Goal: Information Seeking & Learning: Learn about a topic

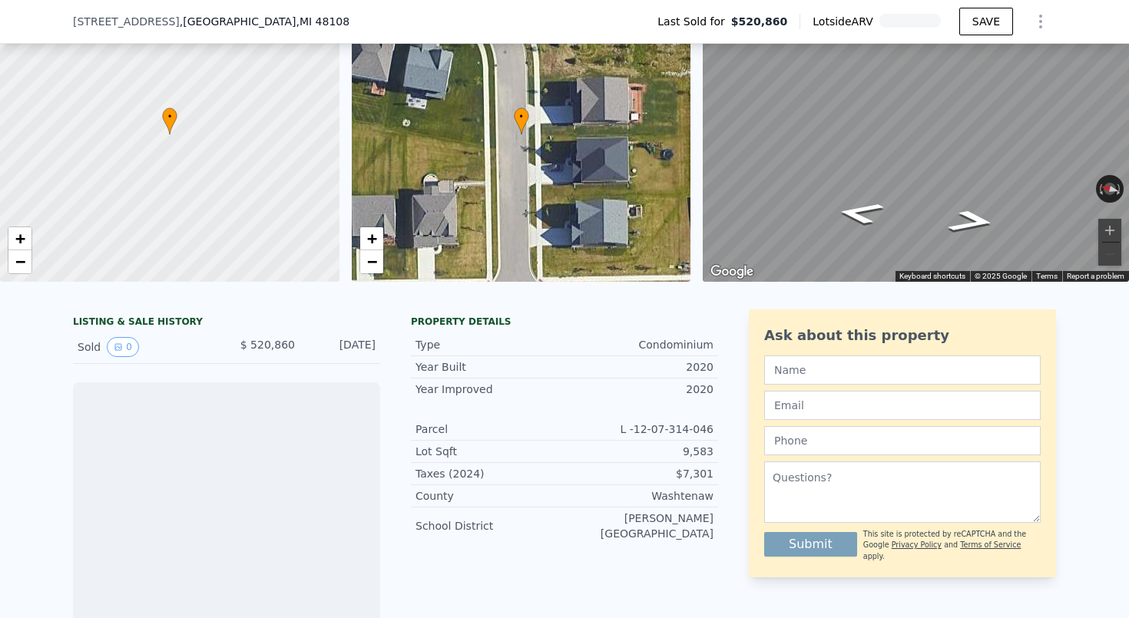
scroll to position [101, 0]
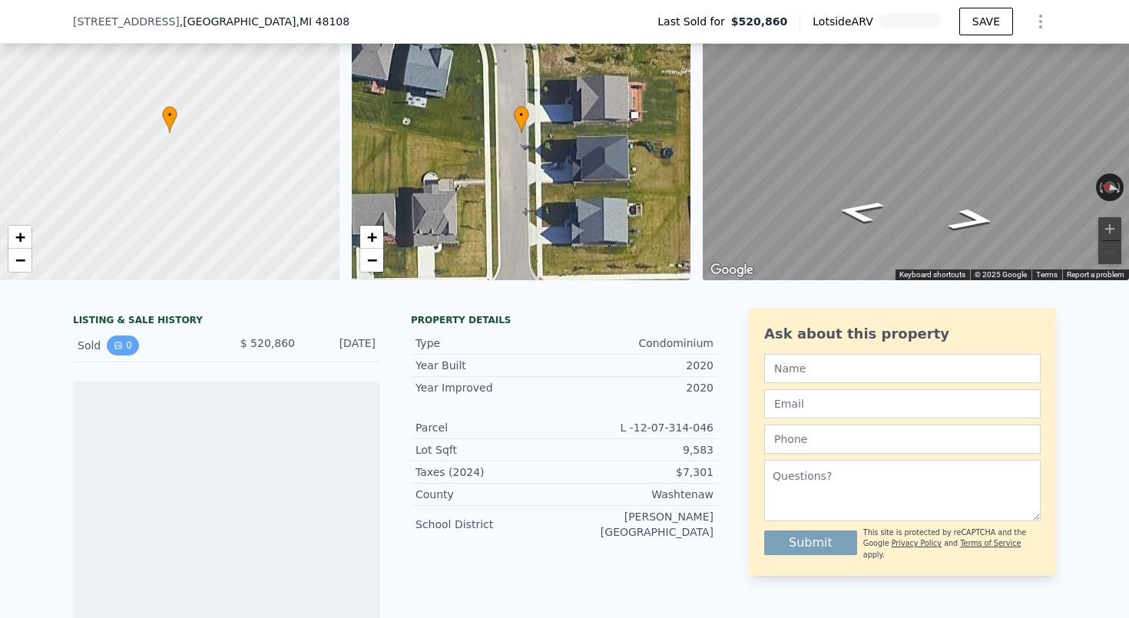
click at [116, 352] on button "0" at bounding box center [123, 346] width 32 height 20
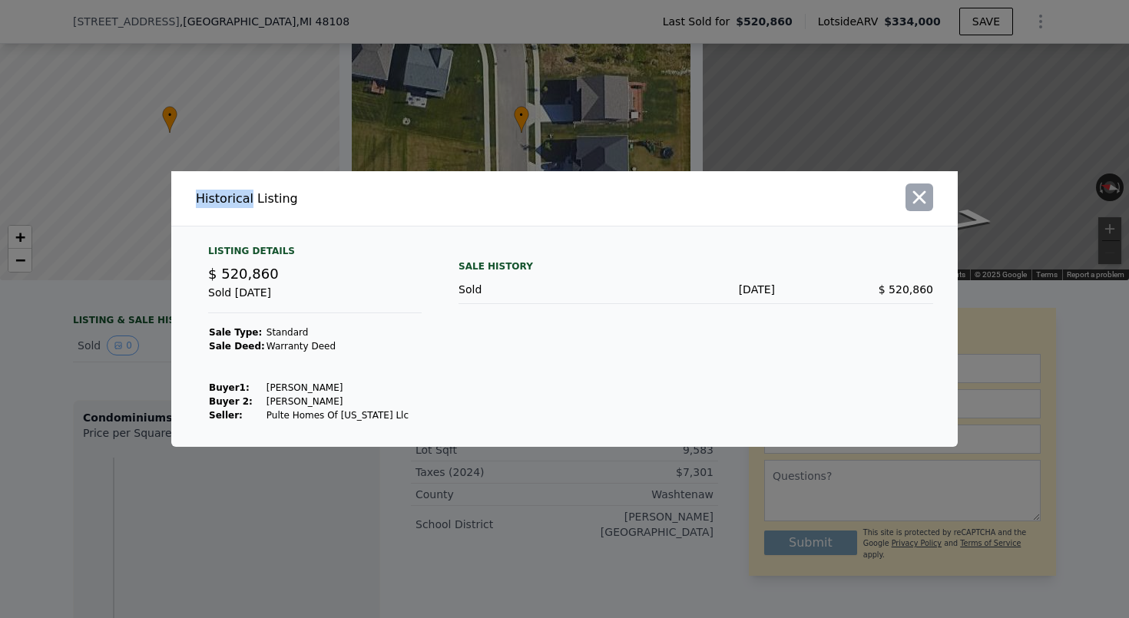
click at [927, 203] on icon "button" at bounding box center [918, 197] width 21 height 21
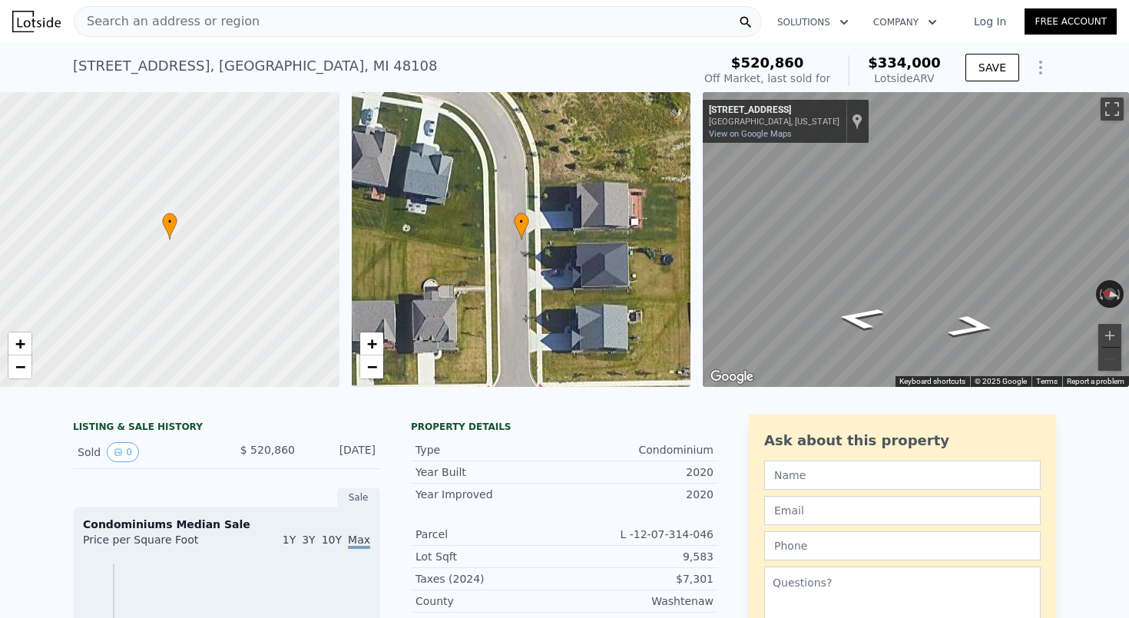
scroll to position [0, 0]
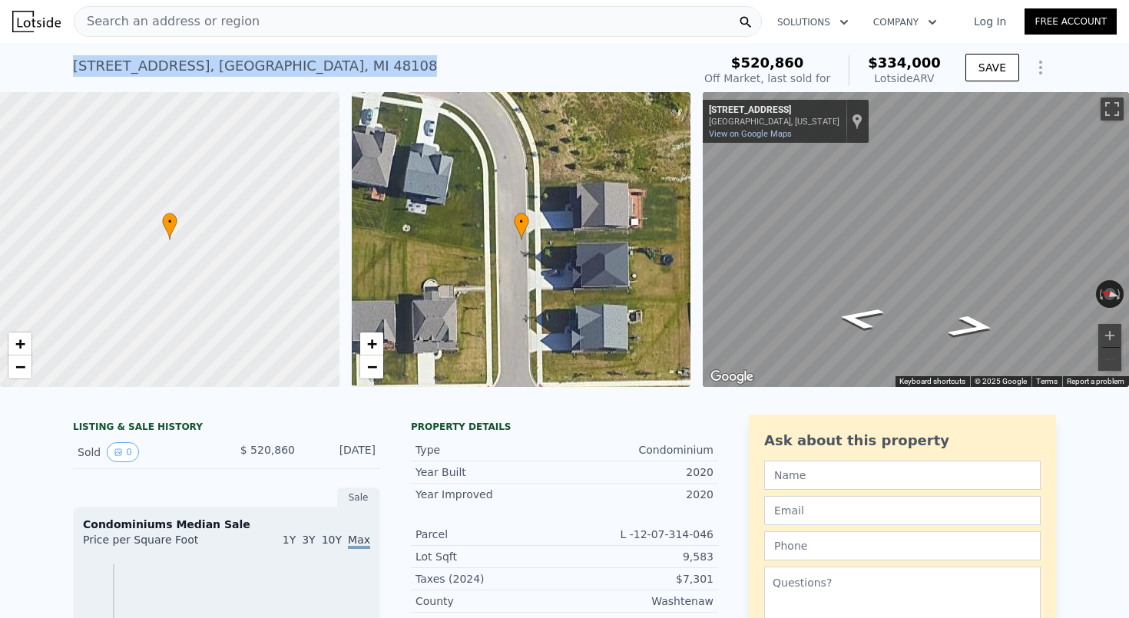
drag, startPoint x: 418, startPoint y: 55, endPoint x: 74, endPoint y: 57, distance: 343.2
click at [74, 57] on div "[STREET_ADDRESS] Sold [DATE] for $520,860 (~ARV $334k )" at bounding box center [379, 70] width 613 height 43
copy div "[STREET_ADDRESS] Sold [DATE] for $520,860 (~ARV $334k )"
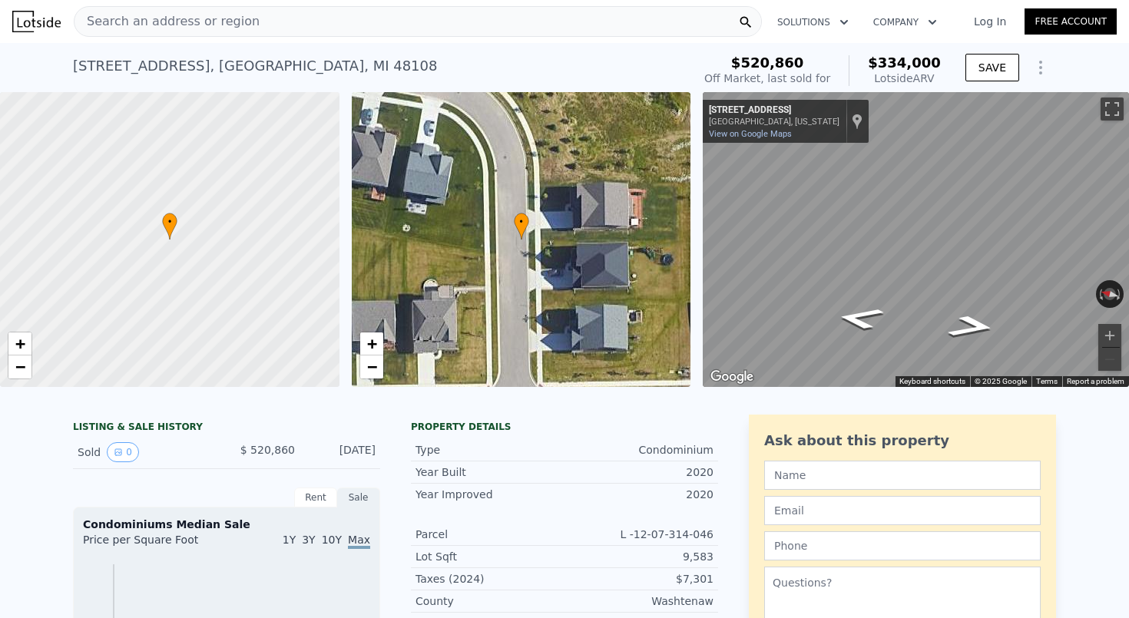
click at [537, 258] on div "• + −" at bounding box center [521, 239] width 339 height 295
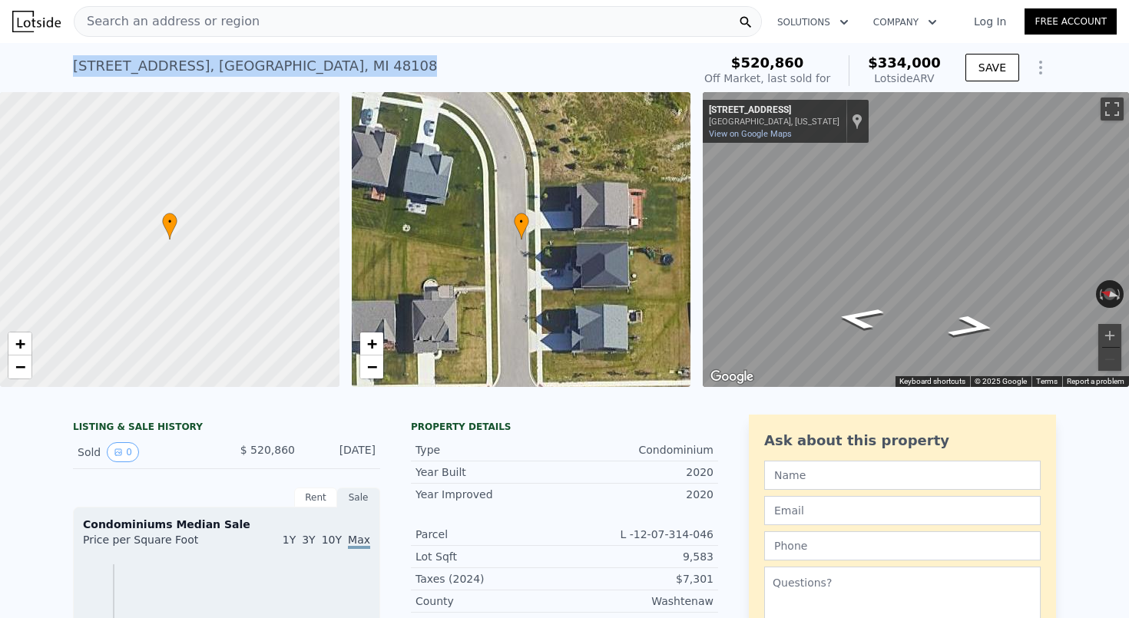
drag, startPoint x: 392, startPoint y: 66, endPoint x: 73, endPoint y: 56, distance: 319.6
click at [73, 56] on div "[STREET_ADDRESS] Sold [DATE] for $520,860 (~ARV $334k )" at bounding box center [379, 70] width 613 height 43
copy div "[STREET_ADDRESS] Sold [DATE] for $520,860 (~ARV $334k )"
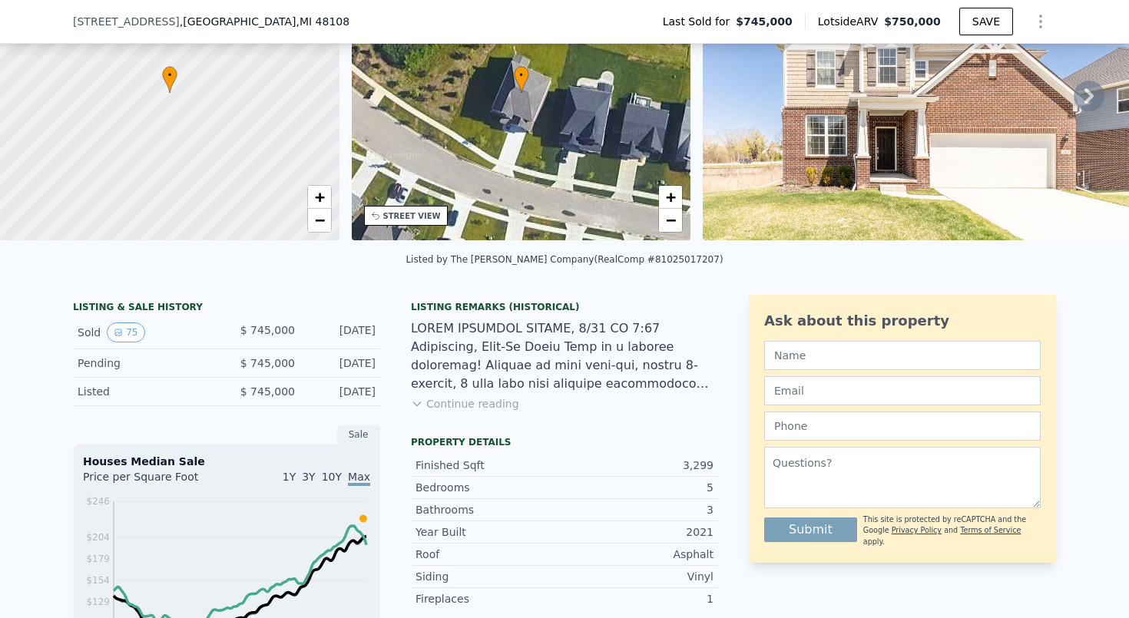
scroll to position [141, 0]
click at [120, 323] on button "75" at bounding box center [126, 333] width 38 height 20
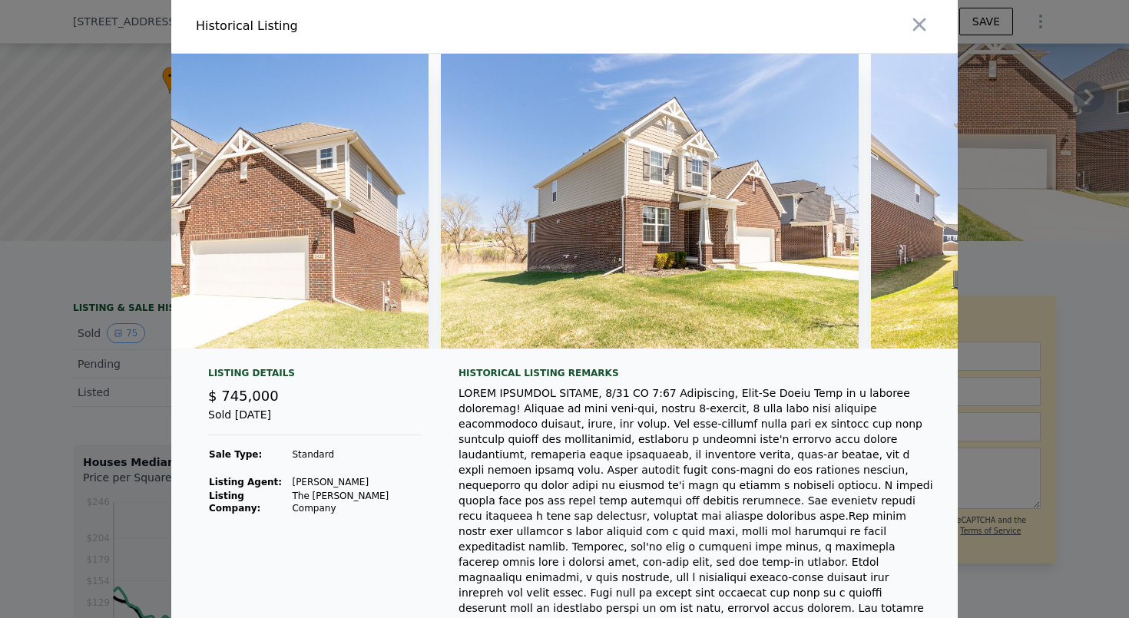
scroll to position [0, 32484]
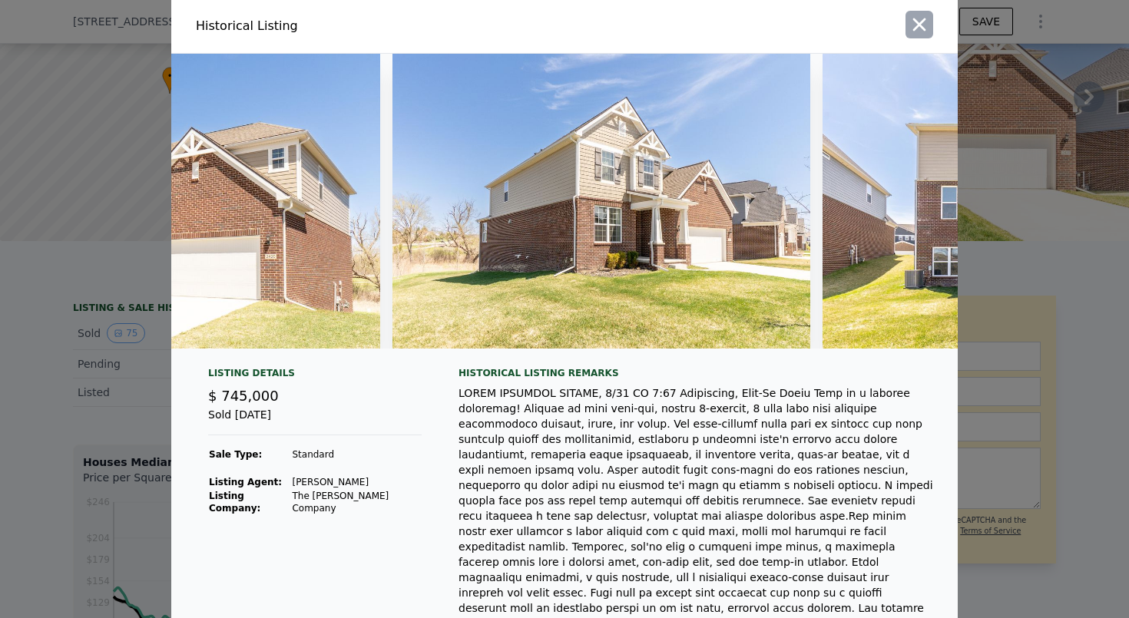
click at [920, 27] on icon "button" at bounding box center [918, 24] width 21 height 21
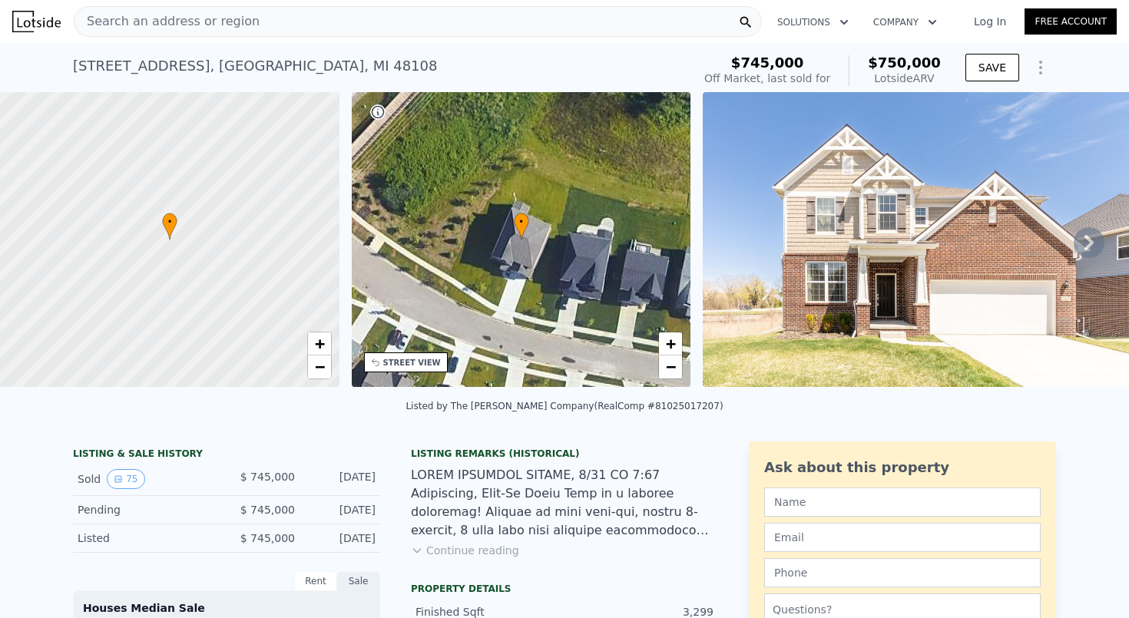
scroll to position [0, 0]
click at [404, 17] on div "Search an address or region" at bounding box center [418, 21] width 688 height 31
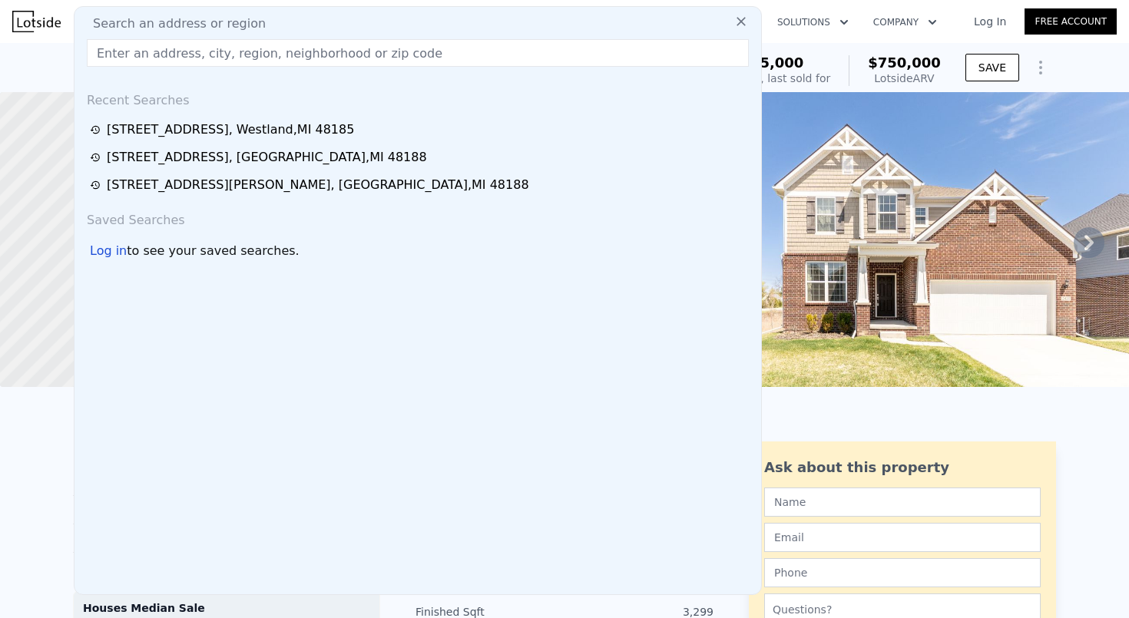
type input "3655 Bella Vista Dr, Ann Arbor, MI 48105"
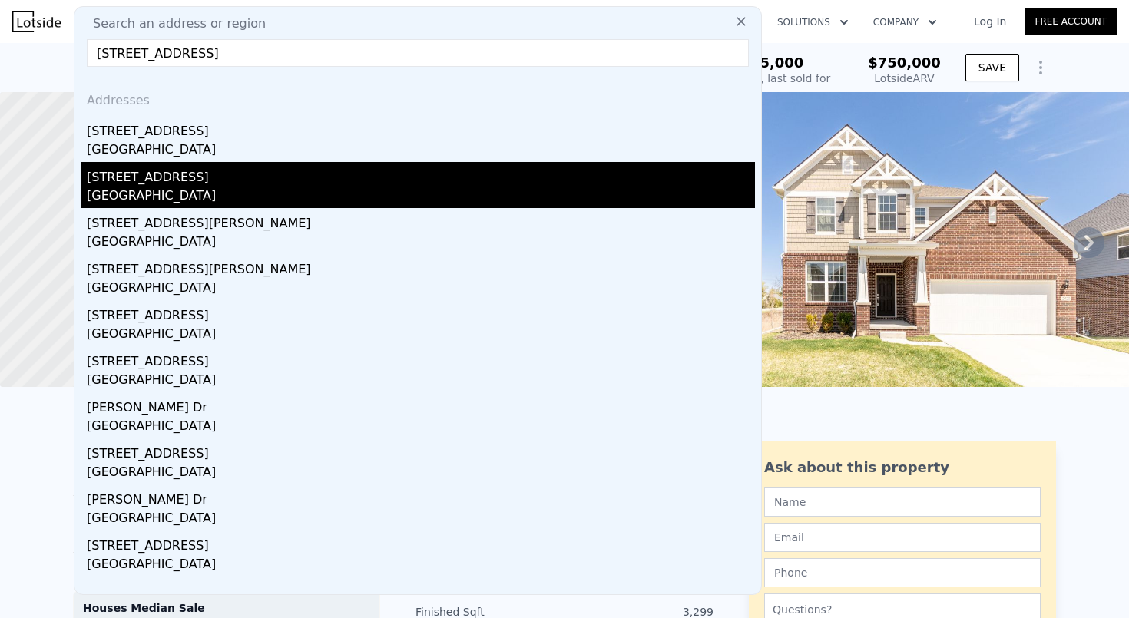
click at [286, 165] on div "3655 Bella Vista Dr" at bounding box center [421, 174] width 668 height 25
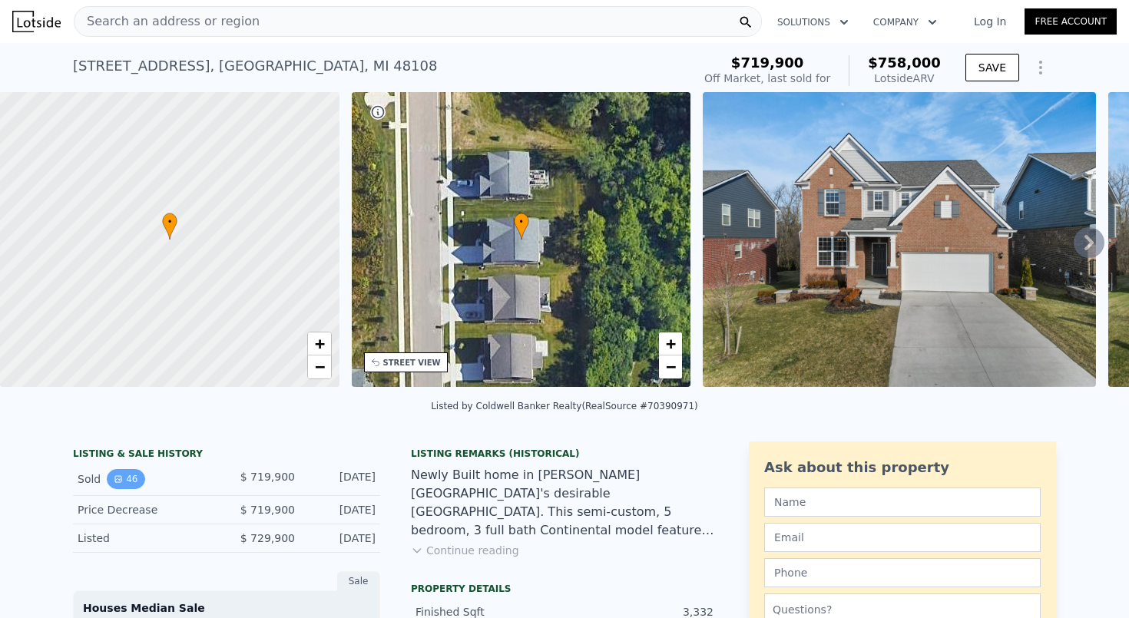
click at [121, 484] on button "46" at bounding box center [126, 479] width 38 height 20
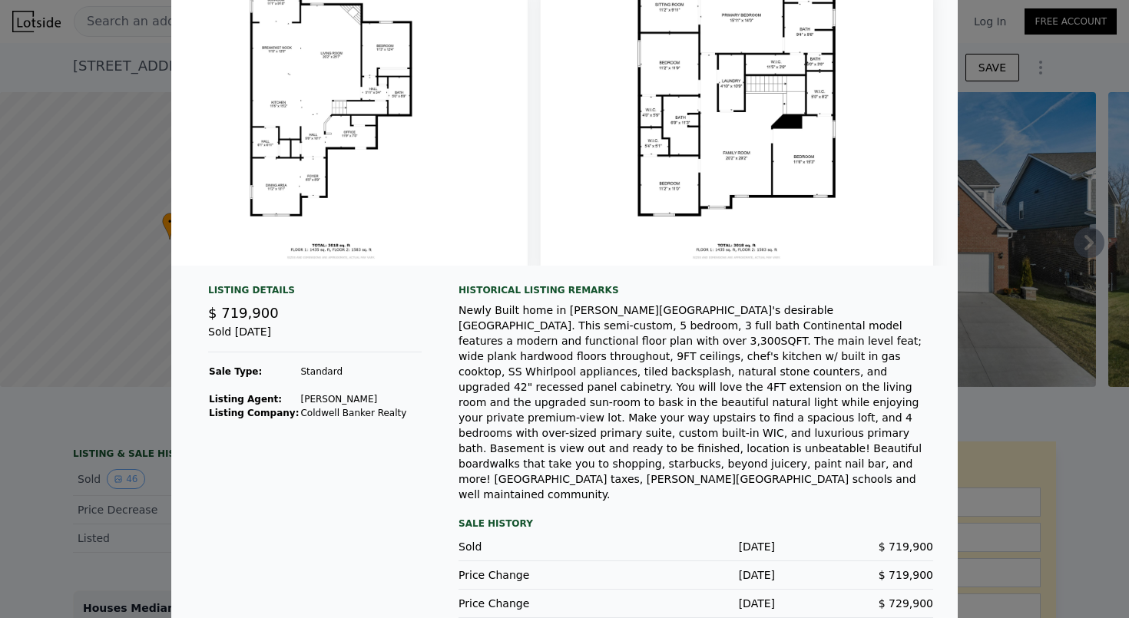
scroll to position [84, 0]
click at [177, 382] on div "Listing Details $ 719,900 Sold Apr 16, 2024 Sale Type: Standard Listing Agent: …" at bounding box center [564, 464] width 786 height 359
click at [138, 376] on div at bounding box center [564, 309] width 1129 height 618
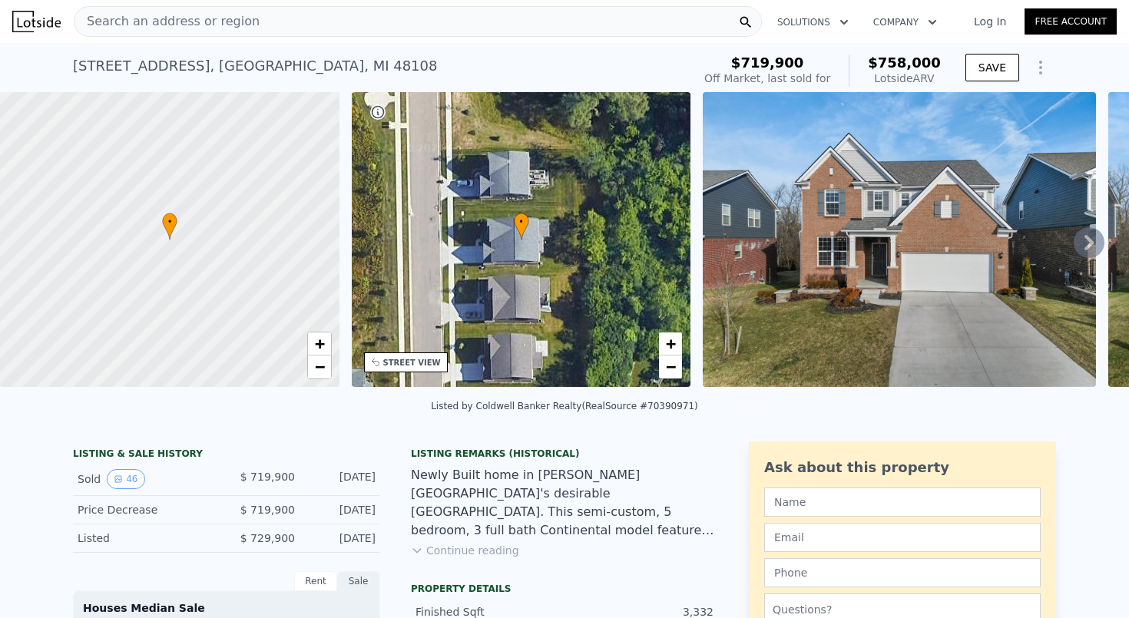
click at [453, 21] on div "Search an address or region" at bounding box center [418, 21] width 688 height 31
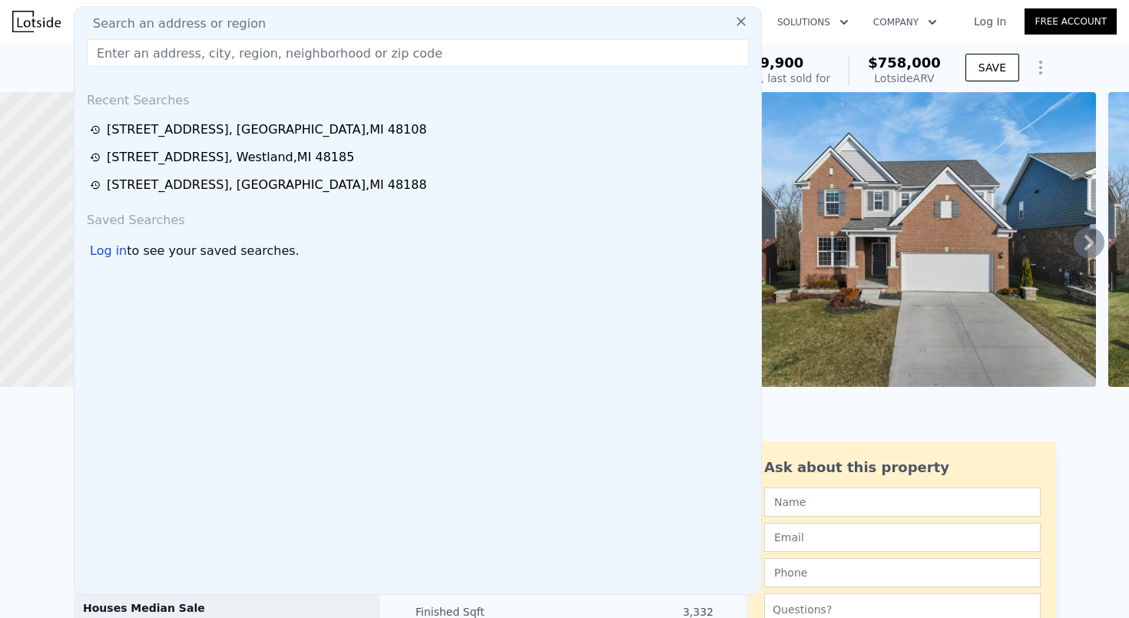
type input "1355 Rolling Oaks Dr Carol Stream, IL 60188"
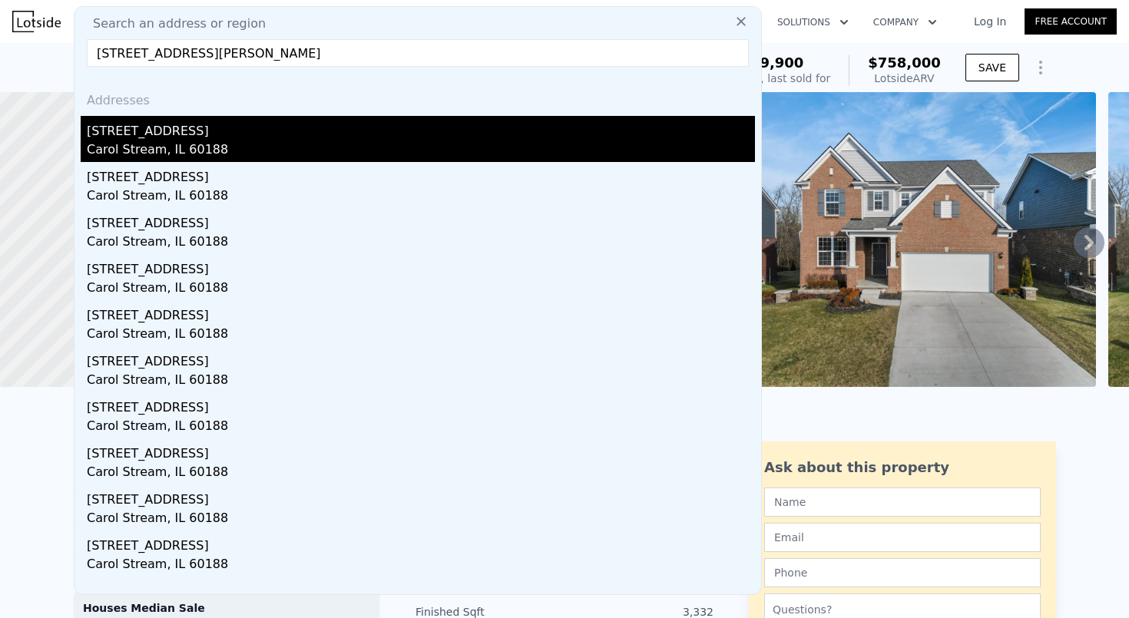
click at [337, 156] on div "Carol Stream, IL 60188" at bounding box center [421, 151] width 668 height 21
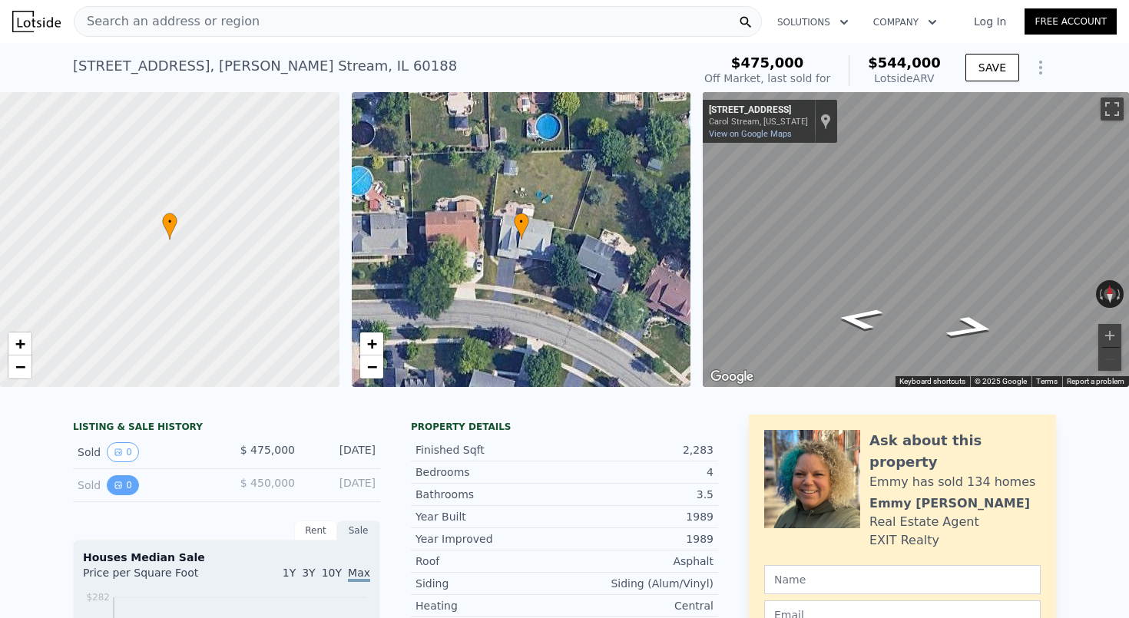
click at [124, 485] on button "0" at bounding box center [123, 485] width 32 height 20
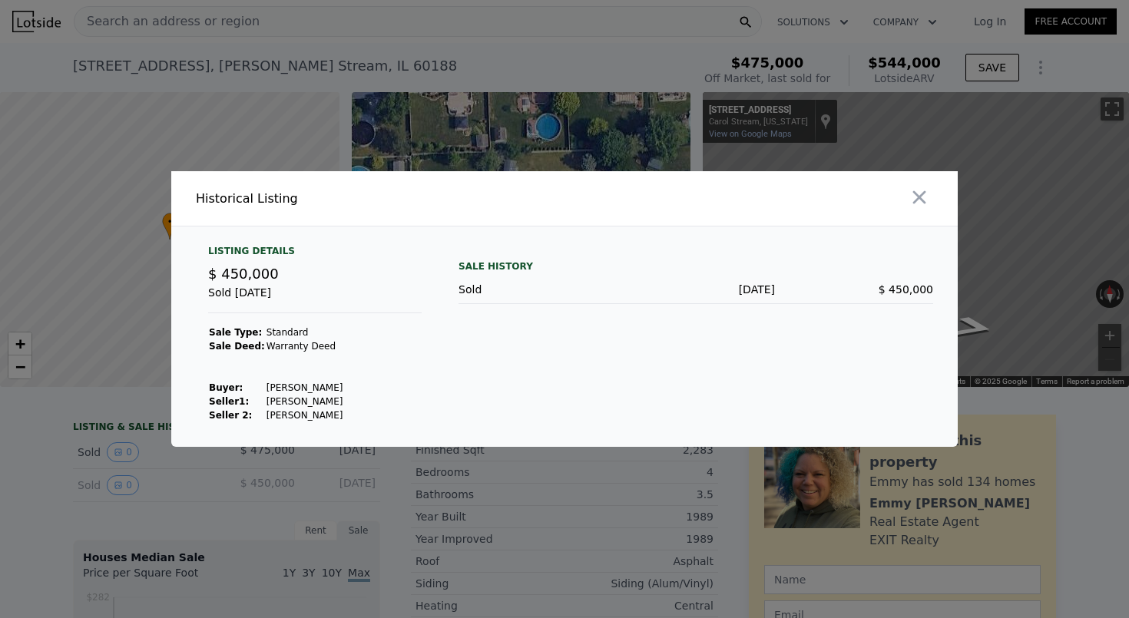
click at [134, 469] on div at bounding box center [564, 309] width 1129 height 618
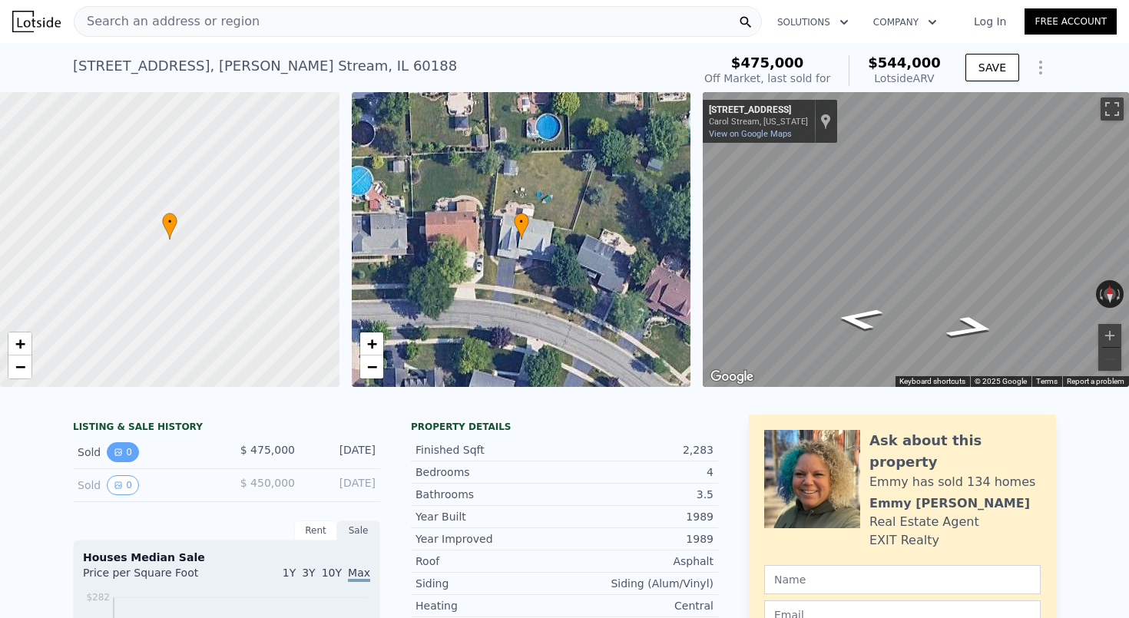
click at [131, 458] on button "0" at bounding box center [123, 452] width 32 height 20
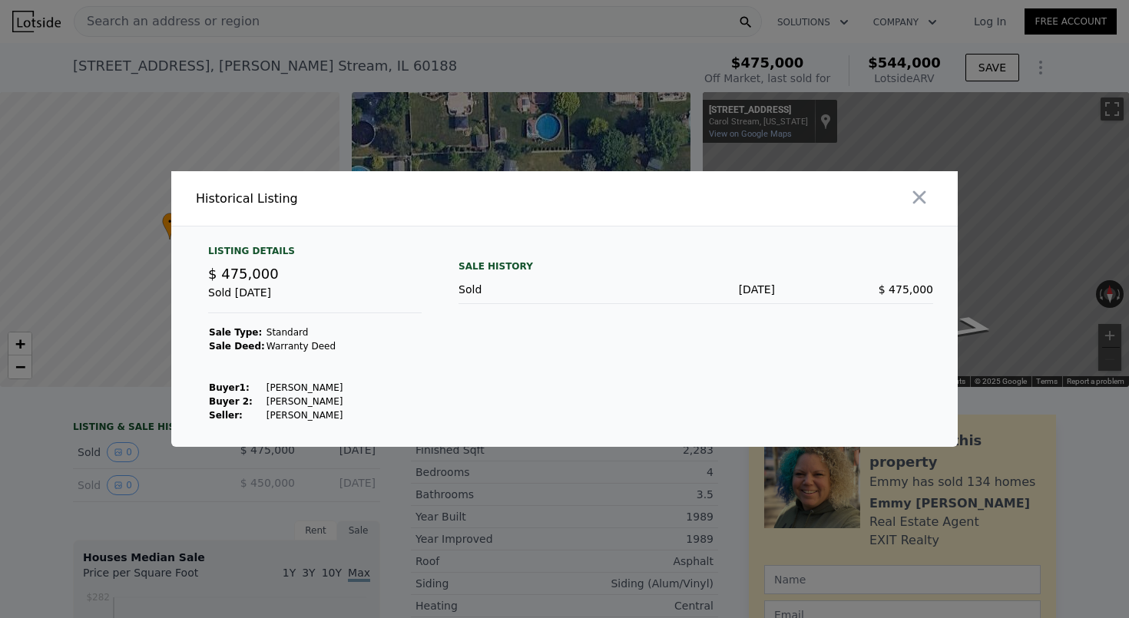
click at [286, 402] on td "Chen Jing" at bounding box center [305, 402] width 78 height 14
click at [124, 456] on div at bounding box center [564, 309] width 1129 height 618
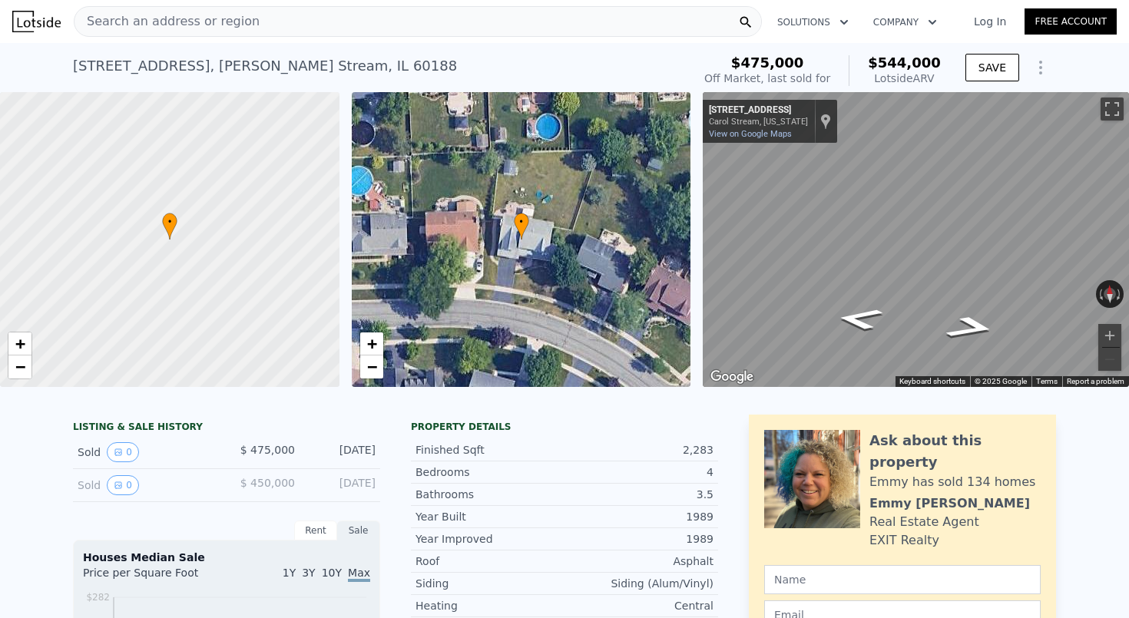
click at [124, 456] on button "0" at bounding box center [123, 452] width 32 height 20
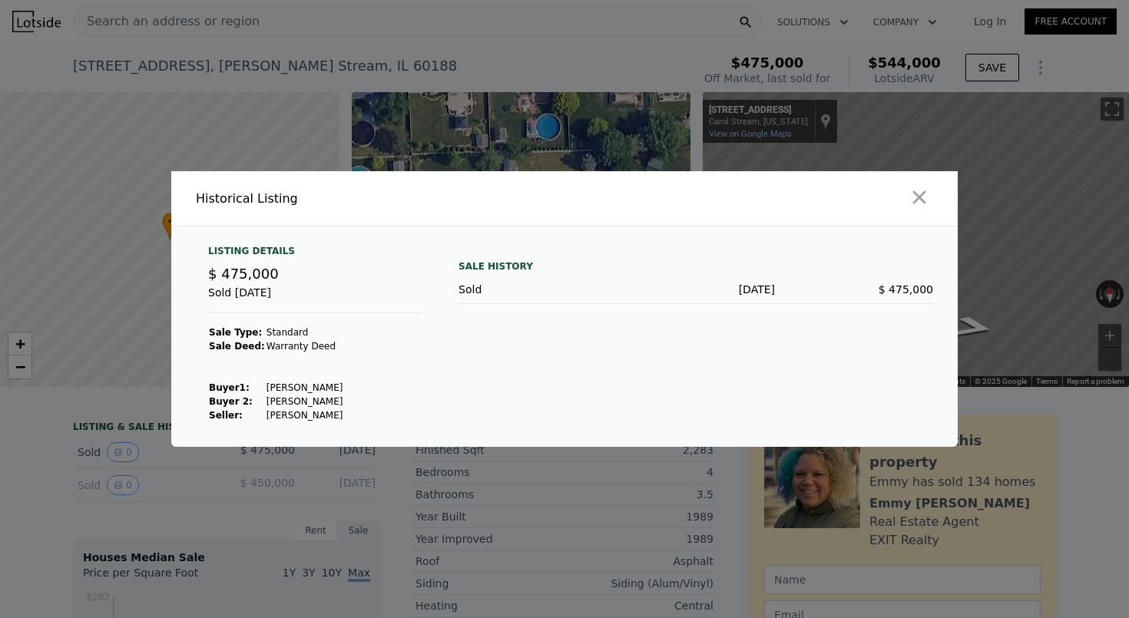
click at [112, 440] on div at bounding box center [564, 309] width 1129 height 618
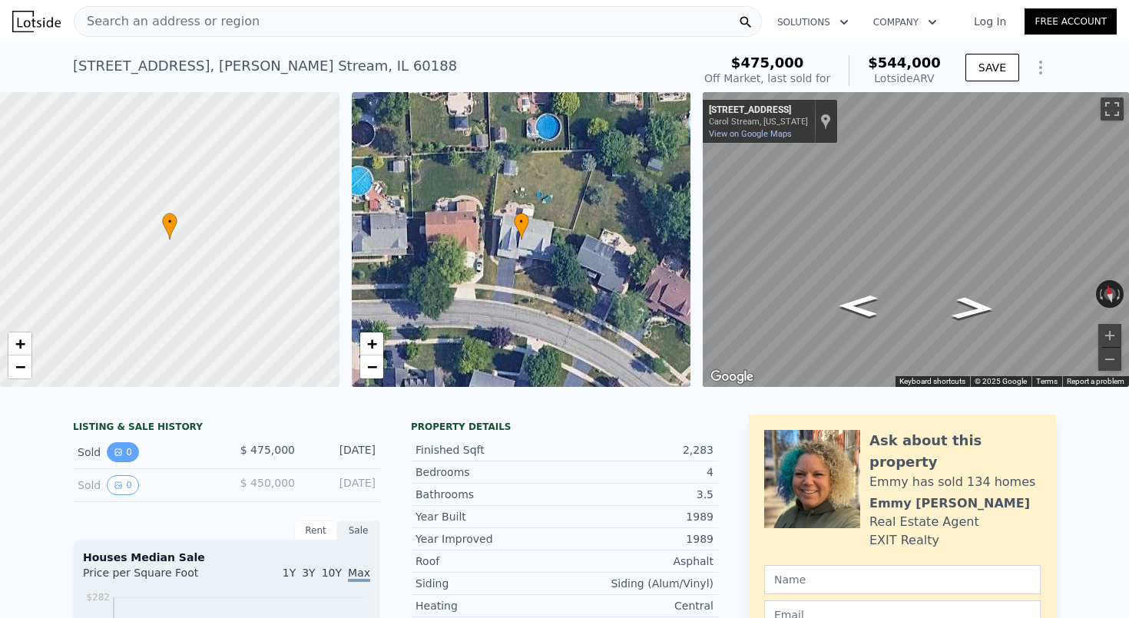
click at [116, 458] on button "0" at bounding box center [123, 452] width 32 height 20
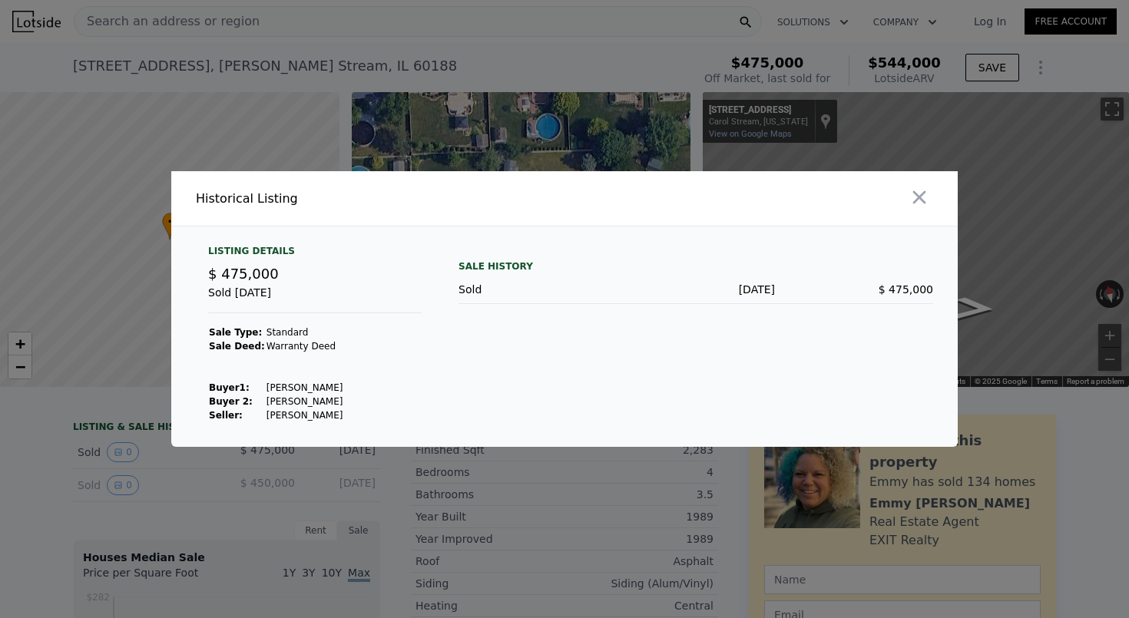
click at [100, 407] on div at bounding box center [564, 309] width 1129 height 618
